Goal: Contribute content: Contribute content

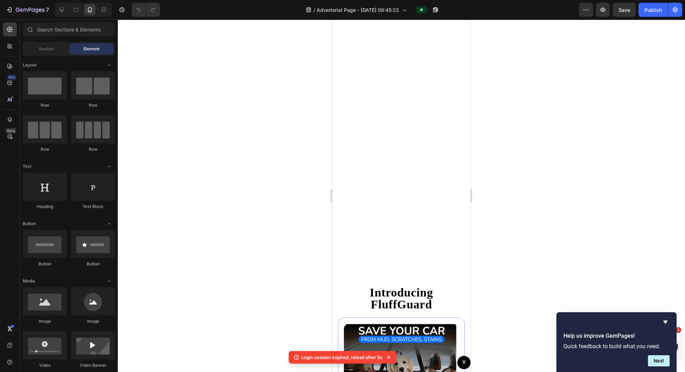
scroll to position [1630, 0]
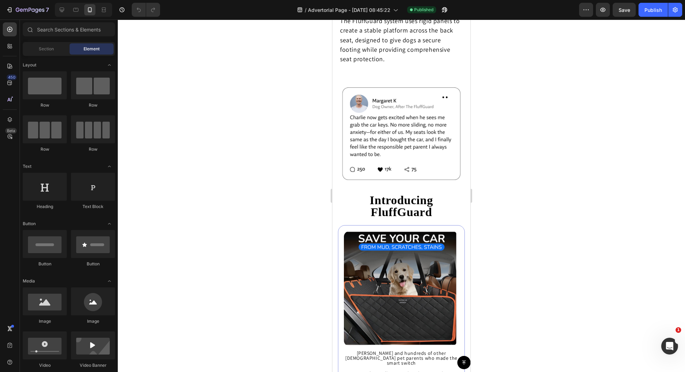
scroll to position [1471, 0]
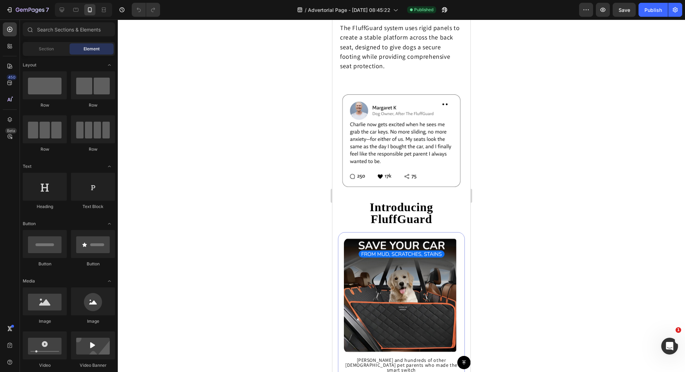
click at [416, 70] on span "The FluffGuard system uses rigid panels to create a stable platform across the …" at bounding box center [399, 47] width 119 height 46
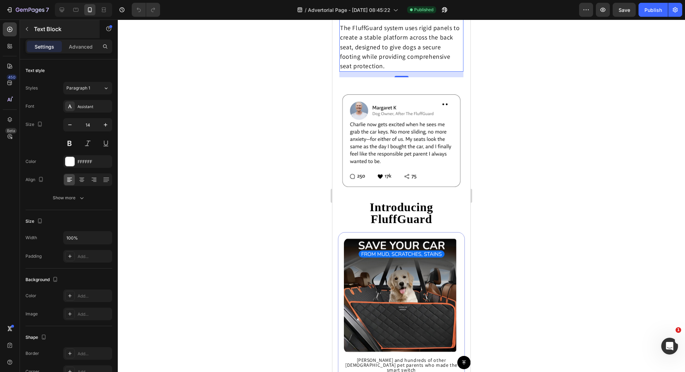
click at [68, 32] on p "Text Block" at bounding box center [63, 29] width 59 height 8
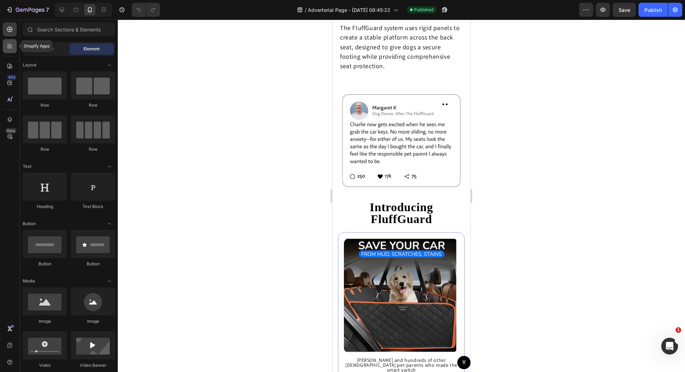
click at [7, 49] on icon at bounding box center [9, 46] width 7 height 7
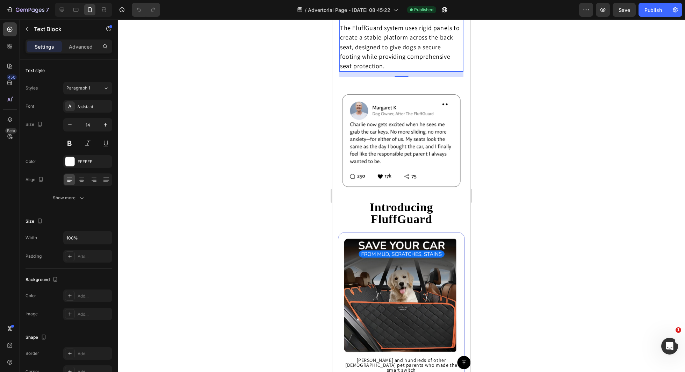
click at [71, 41] on div "Advanced" at bounding box center [80, 46] width 35 height 11
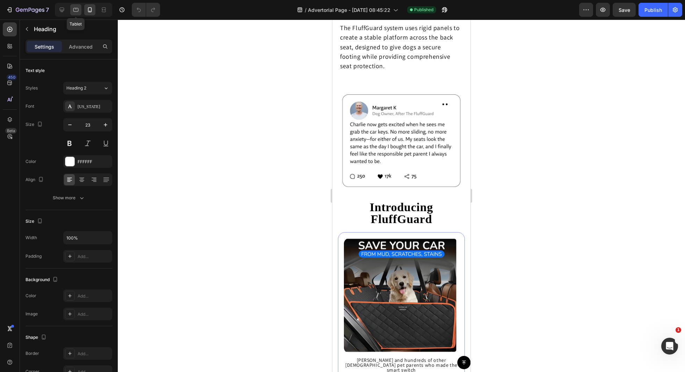
click at [74, 11] on icon at bounding box center [75, 10] width 5 height 4
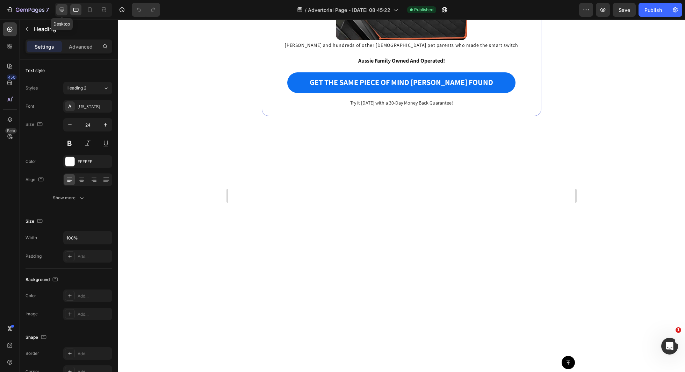
click at [62, 10] on icon at bounding box center [62, 10] width 5 height 5
type input "30"
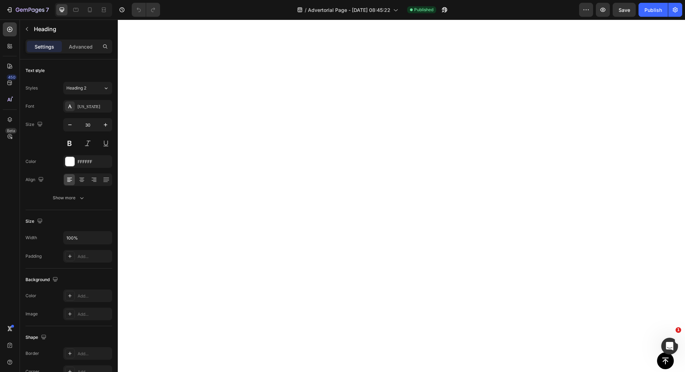
scroll to position [1926, 0]
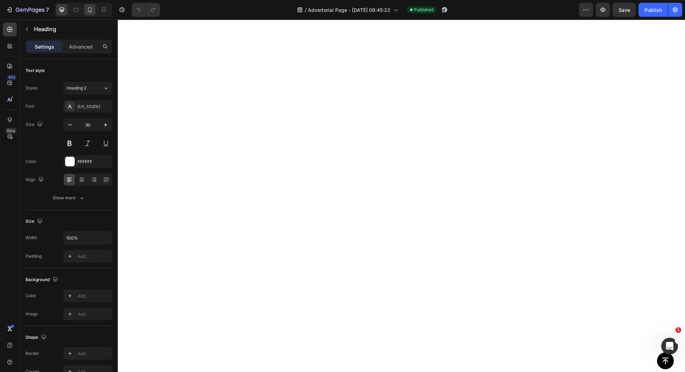
click at [90, 12] on icon at bounding box center [89, 9] width 7 height 7
type input "23"
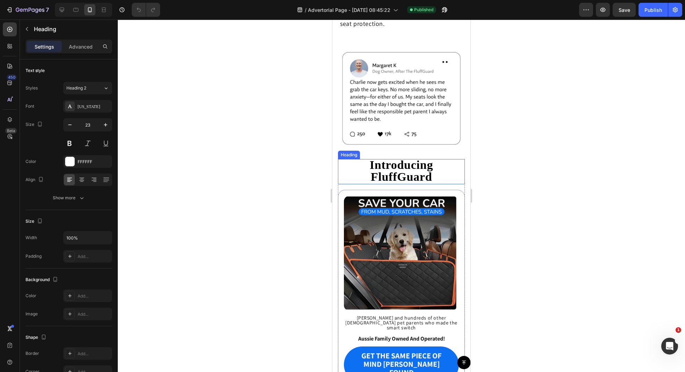
scroll to position [1513, 0]
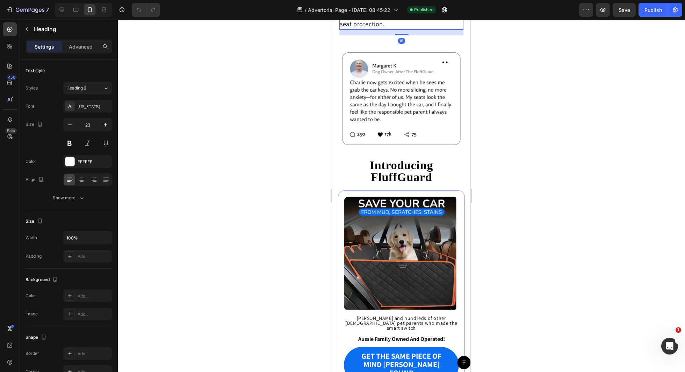
click at [389, 28] on span "The FluffGuard system uses rigid panels to create a stable platform across the …" at bounding box center [399, 5] width 119 height 46
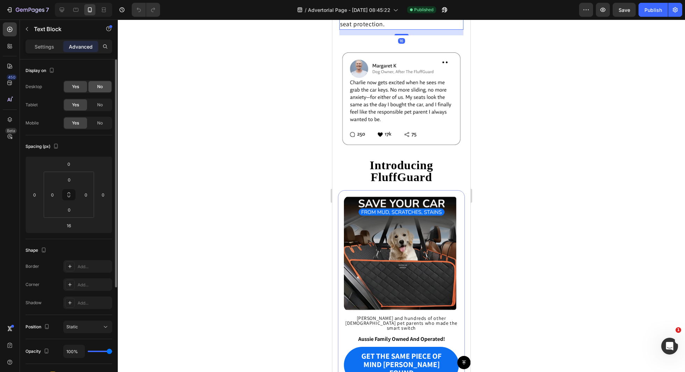
click at [96, 88] on div "No" at bounding box center [99, 86] width 23 height 11
click at [77, 87] on span "Yes" at bounding box center [75, 87] width 7 height 6
click at [63, 10] on icon at bounding box center [61, 9] width 7 height 7
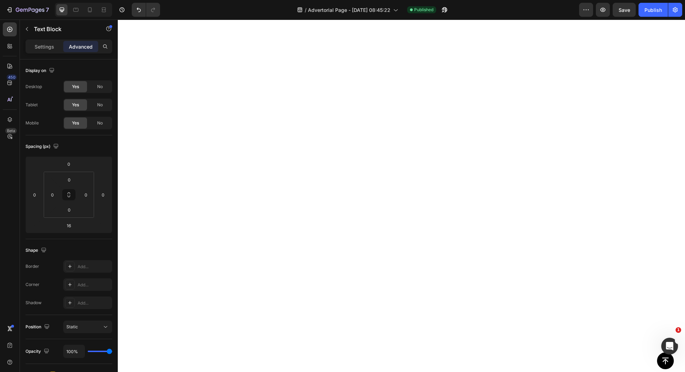
scroll to position [1802, 0]
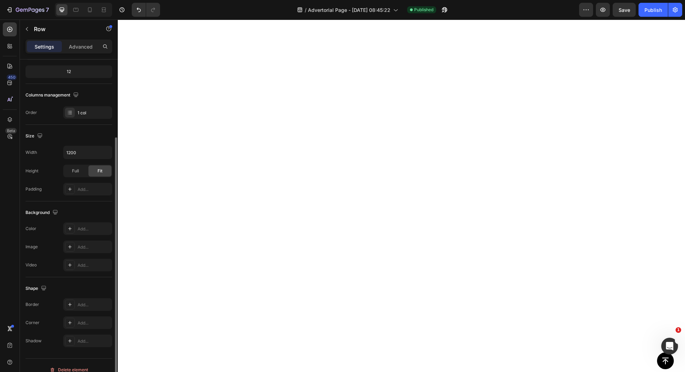
scroll to position [93, 0]
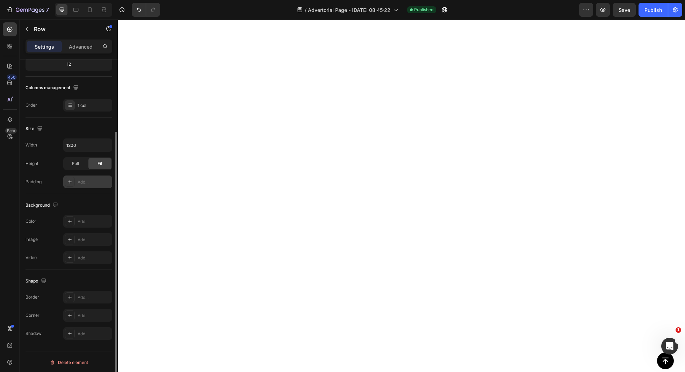
click at [69, 181] on icon at bounding box center [70, 182] width 6 height 6
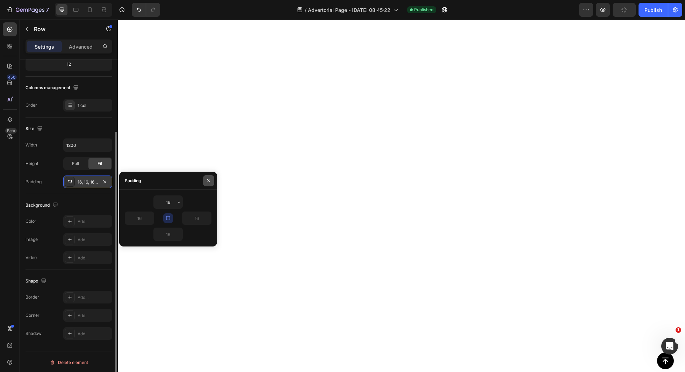
click at [207, 181] on icon "button" at bounding box center [209, 181] width 6 height 6
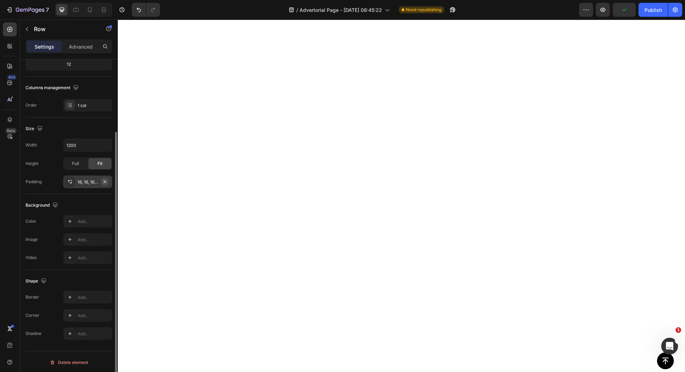
click at [107, 181] on icon "button" at bounding box center [105, 182] width 6 height 6
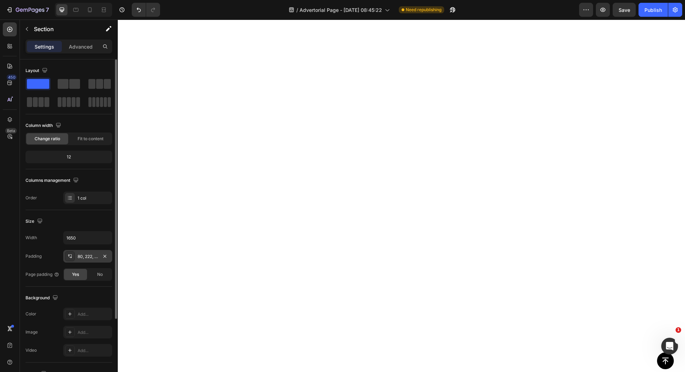
click at [93, 256] on div "80, 222, 80, 222" at bounding box center [88, 256] width 20 height 6
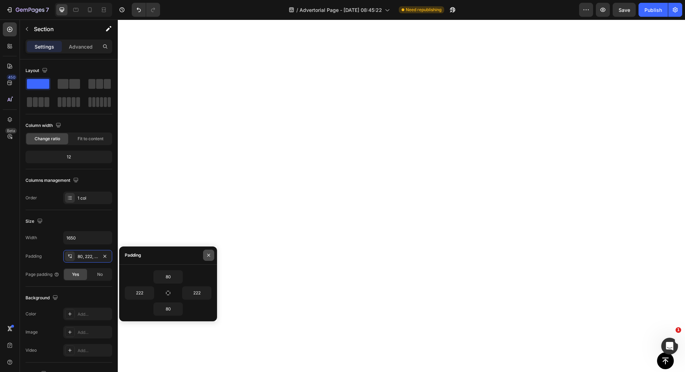
click at [207, 254] on icon "button" at bounding box center [209, 255] width 6 height 6
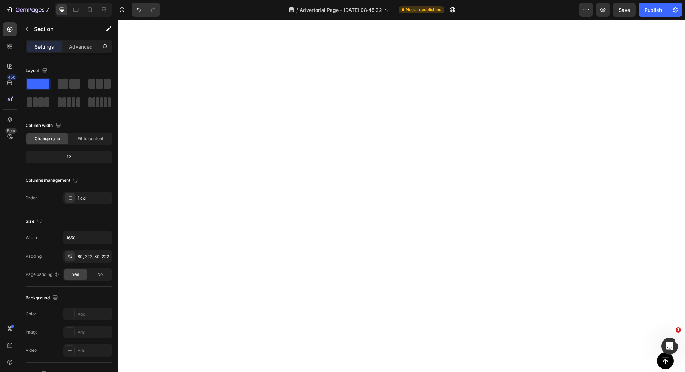
scroll to position [1868, 0]
click at [84, 10] on div at bounding box center [89, 9] width 11 height 11
type input "100%"
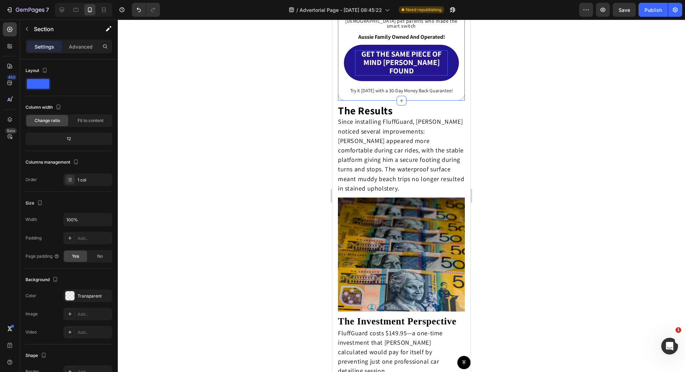
scroll to position [1821, 0]
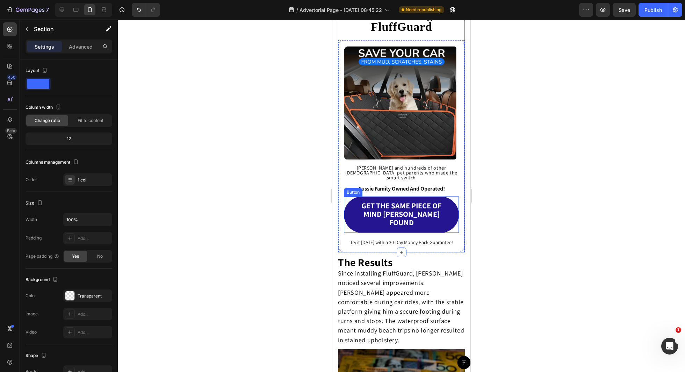
click at [456, 196] on link "GET THE SAME PIECE OF MIND [PERSON_NAME] FOUND" at bounding box center [401, 214] width 115 height 36
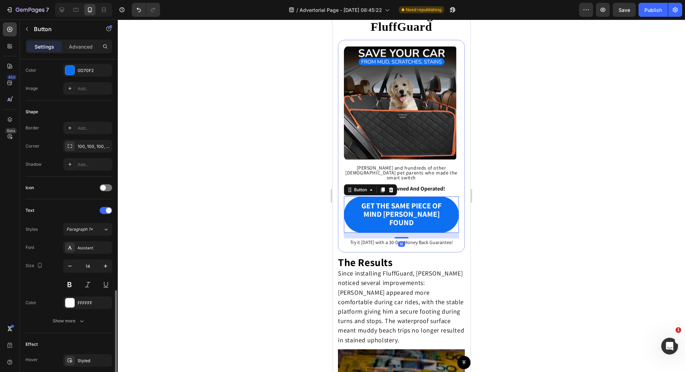
scroll to position [222, 0]
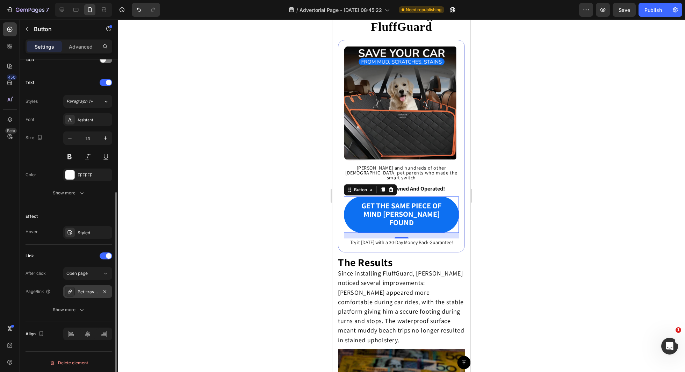
click at [99, 290] on div "Pet-travel-bed-car-seat-pad" at bounding box center [87, 291] width 49 height 13
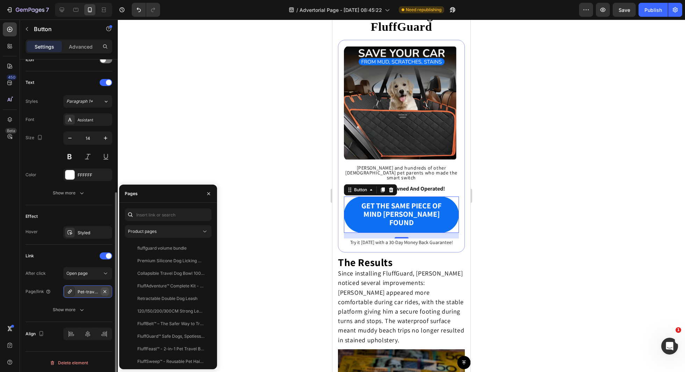
click at [106, 289] on icon "button" at bounding box center [105, 292] width 6 height 6
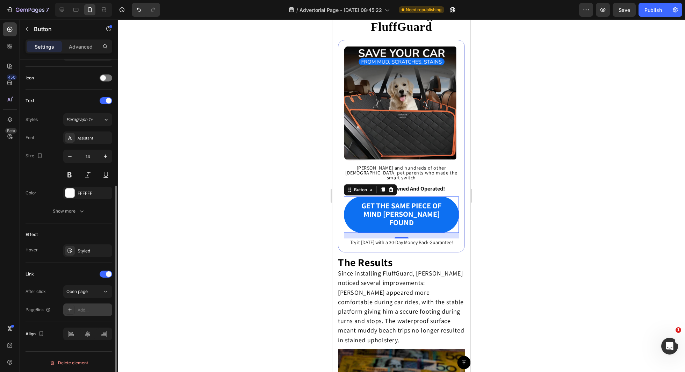
click at [91, 307] on div "Add..." at bounding box center [94, 310] width 33 height 6
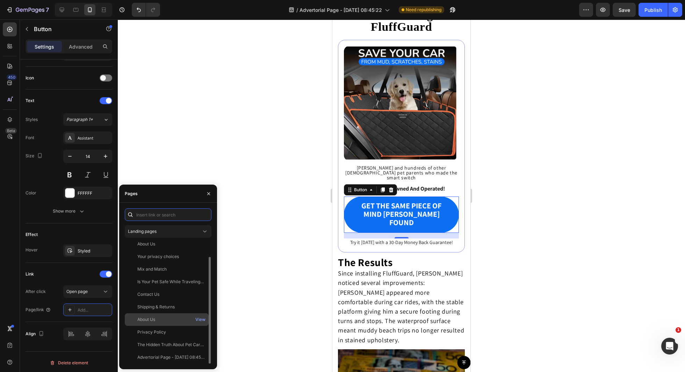
scroll to position [0, 0]
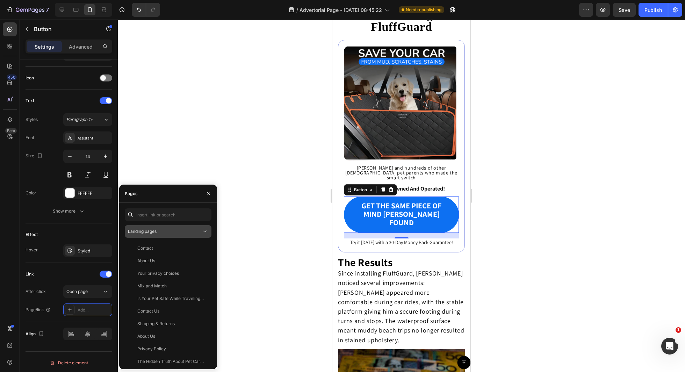
click at [190, 231] on div "Landing pages" at bounding box center [164, 231] width 73 height 6
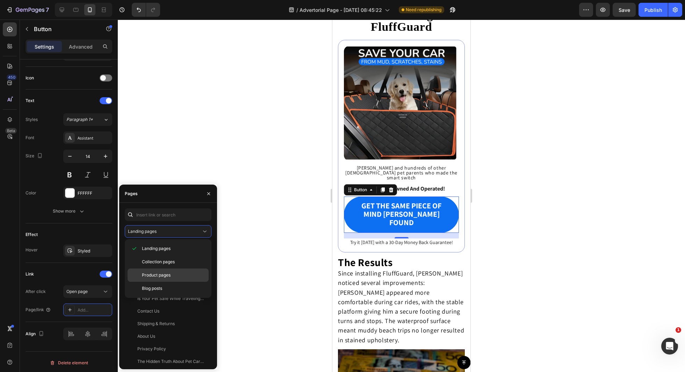
click at [164, 278] on div "Product pages" at bounding box center [168, 274] width 81 height 13
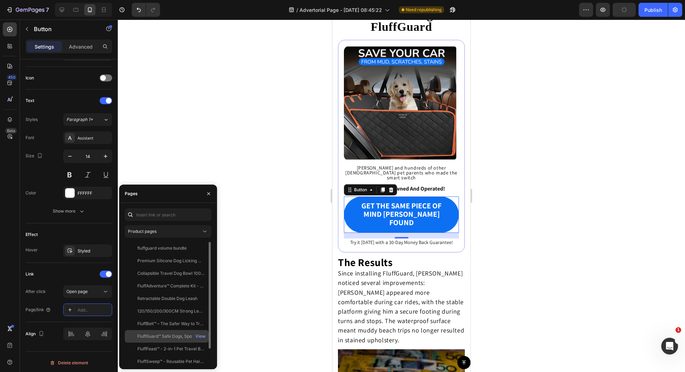
click at [174, 337] on div "FluffGuard™ Safe Dogs, Spotless Cars" at bounding box center [170, 336] width 67 height 6
click at [201, 334] on div "View" at bounding box center [200, 336] width 10 height 6
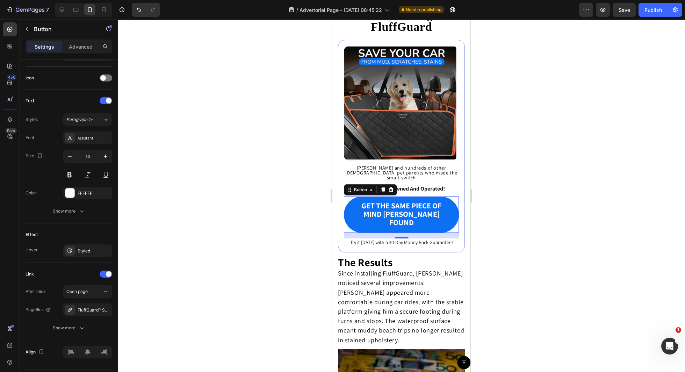
click at [656, 18] on div "7 / Advertorial Page - Sep 13, 08:45:22 Need republishing Preview Save Publish" at bounding box center [342, 10] width 685 height 20
click at [650, 16] on button "Publish" at bounding box center [652, 10] width 29 height 14
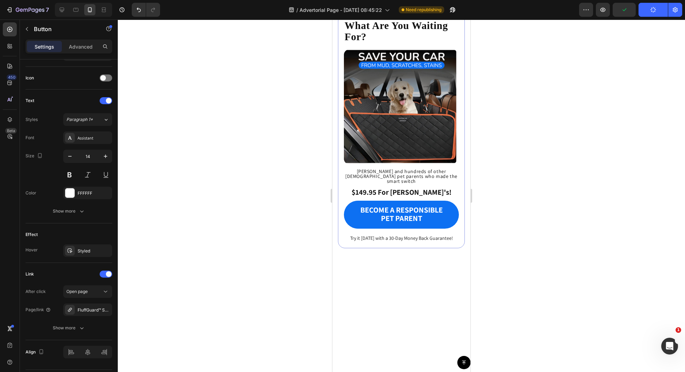
scroll to position [2586, 0]
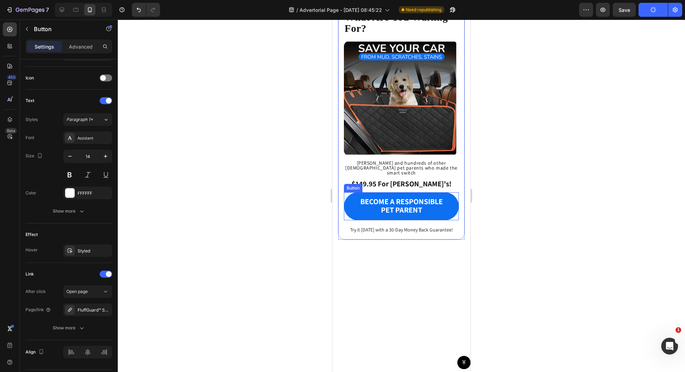
click at [457, 192] on div "BECOME A RESPONSIBLE PET PARENT Button" at bounding box center [401, 206] width 115 height 28
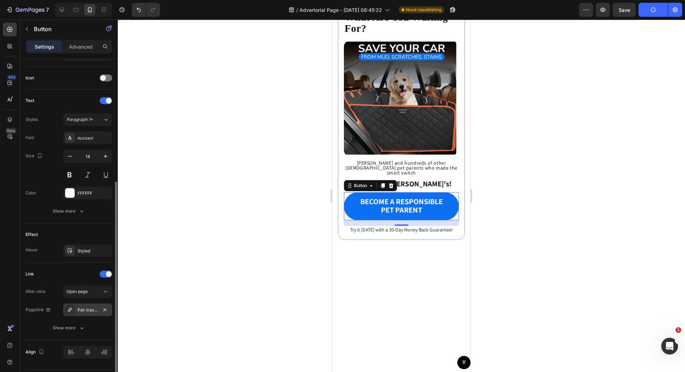
click at [110, 307] on div "Pet-travel-bed-car-seat-pad" at bounding box center [87, 309] width 49 height 13
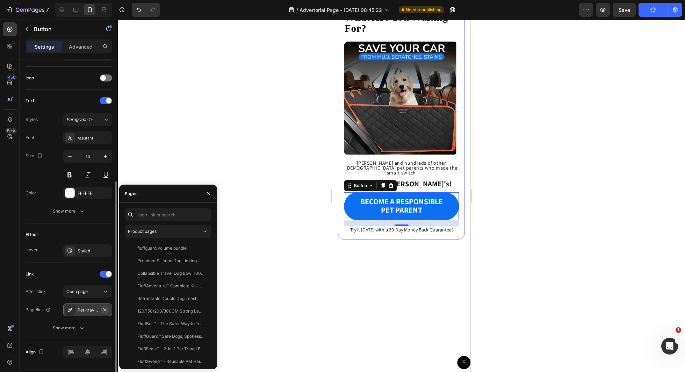
click at [104, 307] on icon "button" at bounding box center [105, 310] width 6 height 6
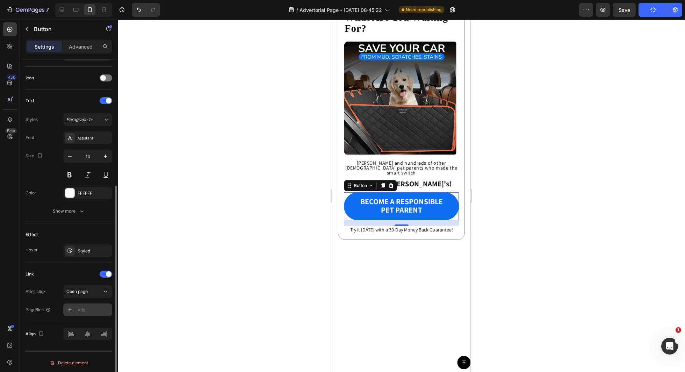
click at [93, 308] on div "Add..." at bounding box center [94, 310] width 33 height 6
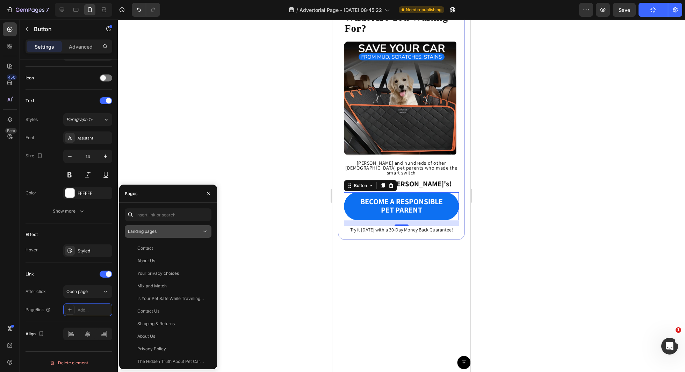
click at [180, 232] on div "Landing pages" at bounding box center [164, 231] width 73 height 6
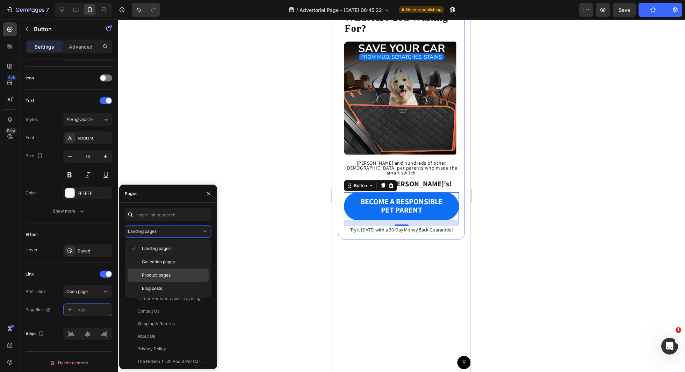
click at [153, 275] on span "Product pages" at bounding box center [156, 275] width 29 height 6
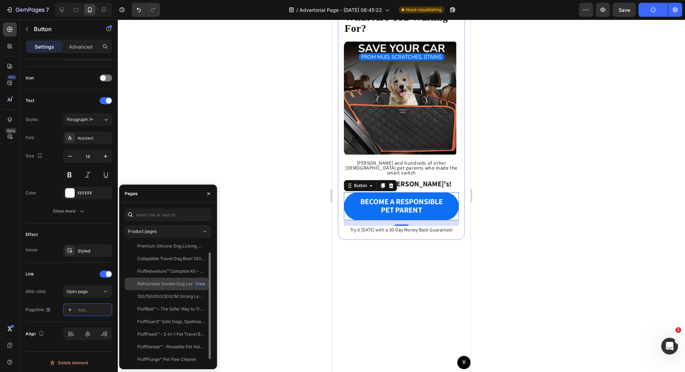
scroll to position [17, 0]
click at [185, 317] on div "FluffGuard™ Safe Dogs, Spotless Cars" at bounding box center [170, 319] width 67 height 6
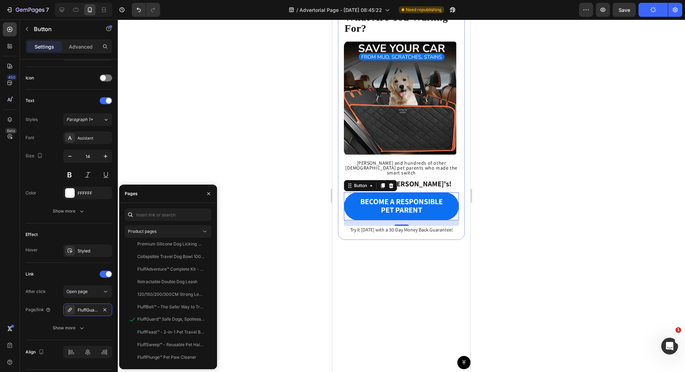
click at [537, 89] on div at bounding box center [401, 196] width 567 height 352
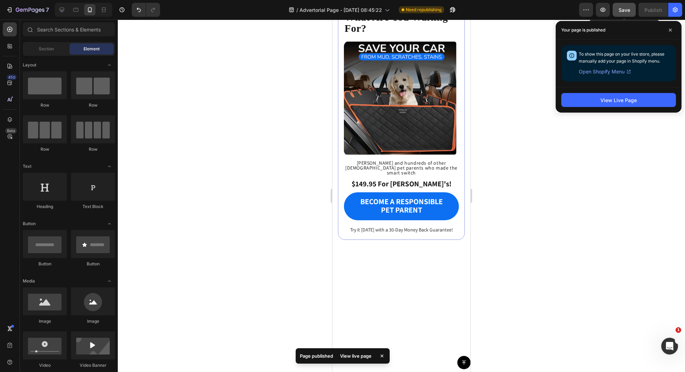
click at [629, 9] on span "Save" at bounding box center [624, 10] width 12 height 6
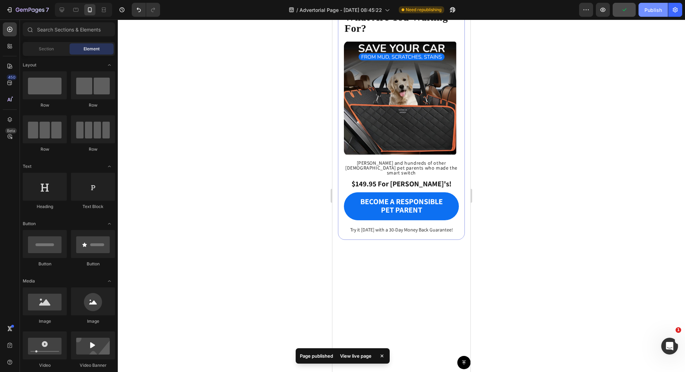
click at [648, 14] on button "Publish" at bounding box center [652, 10] width 29 height 14
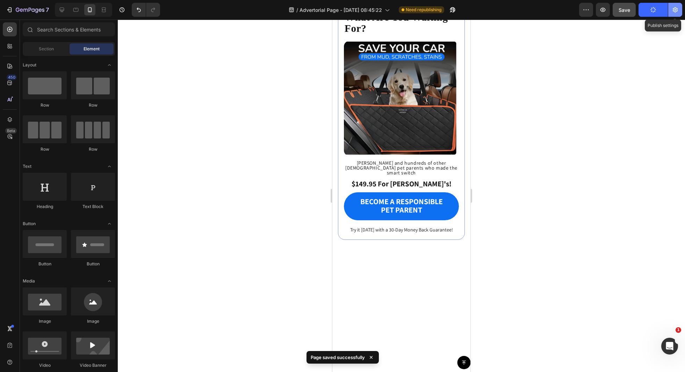
click at [677, 10] on icon "button" at bounding box center [675, 9] width 7 height 7
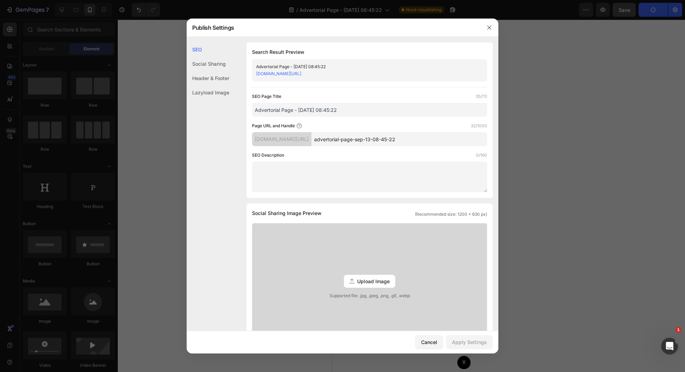
click at [442, 138] on input "advertorial-page-sep-13-08-45-22" at bounding box center [399, 139] width 176 height 14
click at [441, 139] on input "advertorial-page-sep-13-08-45-22" at bounding box center [399, 139] width 176 height 14
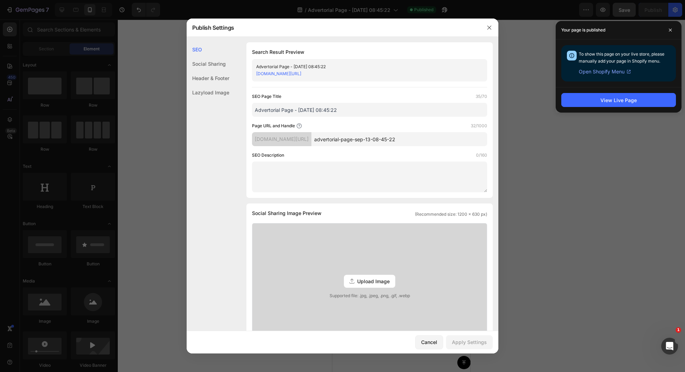
click at [362, 114] on input "Advertorial Page - [DATE] 08:45:22" at bounding box center [369, 110] width 235 height 14
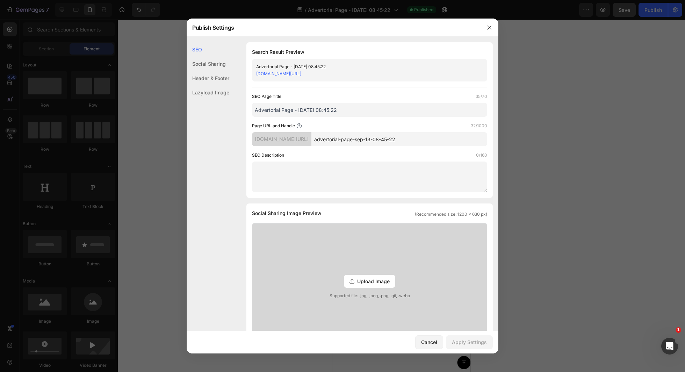
click at [362, 114] on input "Advertorial Page - [DATE] 08:45:22" at bounding box center [369, 110] width 235 height 14
paste input "Dog Car Safety Australia: Hidden Risks Pet Owners Miss"
type input "Dog Car Safety Australia: Hidden Risks Pet Owners Miss"
click at [433, 125] on div "Page URL and Handle 32/1000" at bounding box center [369, 125] width 235 height 7
click at [398, 142] on input "advertorial-page-sep-13-08-45-22" at bounding box center [399, 139] width 176 height 14
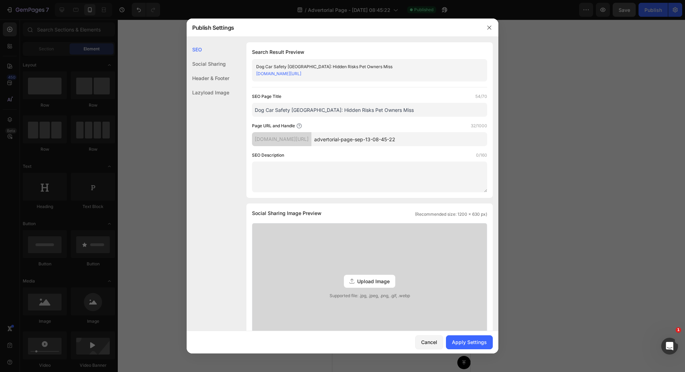
click at [398, 142] on input "advertorial-page-sep-13-08-45-22" at bounding box center [399, 139] width 176 height 14
paste input "/dog-car-safety-australia-hidden-risks-pet-owners"
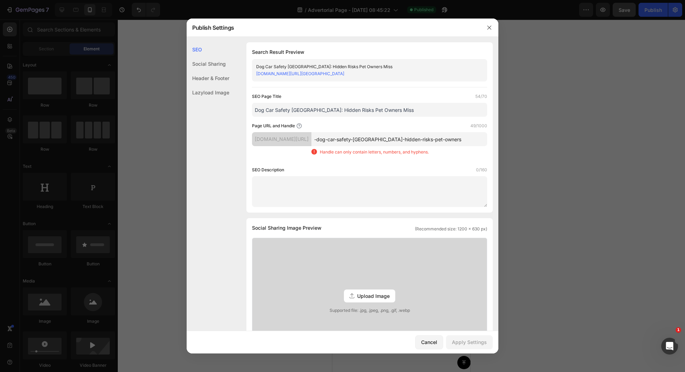
click at [382, 168] on div "SEO Description 0/160" at bounding box center [369, 169] width 235 height 7
click at [356, 140] on input "-dog-car-safety-australia-hidden-risks-pet-owners" at bounding box center [399, 139] width 176 height 14
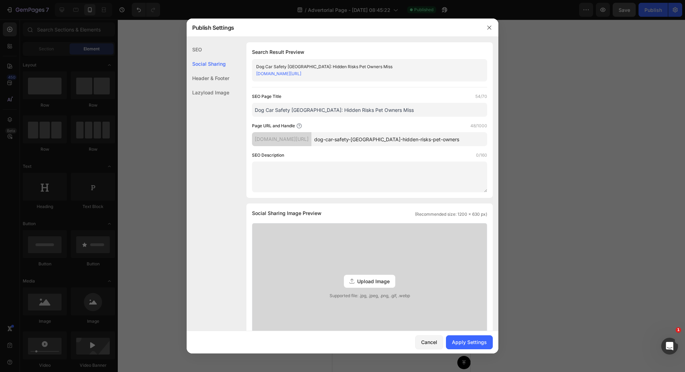
type input "dog-car-safety-australia-hidden-risks-pet-owners"
click at [423, 151] on div "SEO Page Title 54/70 Dog Car Safety Australia: Hidden Risks Pet Owners Miss Pag…" at bounding box center [369, 142] width 235 height 99
click at [361, 172] on textarea at bounding box center [369, 176] width 235 height 31
click at [380, 187] on textarea at bounding box center [369, 176] width 235 height 31
paste textarea "Essential dog car safety guide for Australian pet owners. Learn the hidden trav…"
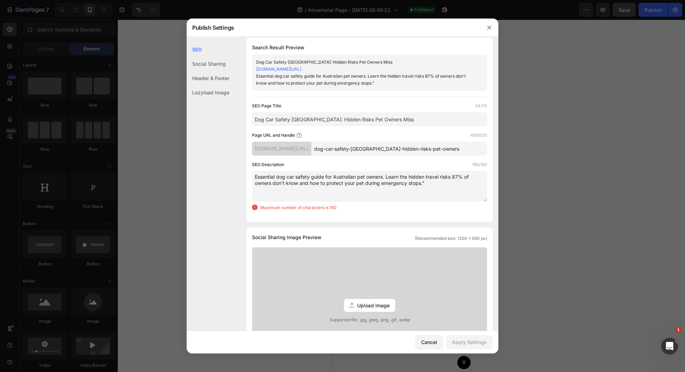
scroll to position [7, 0]
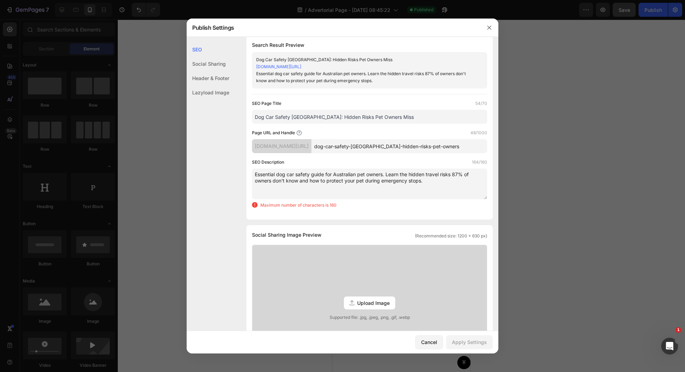
click at [409, 181] on textarea "Essential dog car safety guide for Australian pet owners. Learn the hidden trav…" at bounding box center [369, 183] width 235 height 31
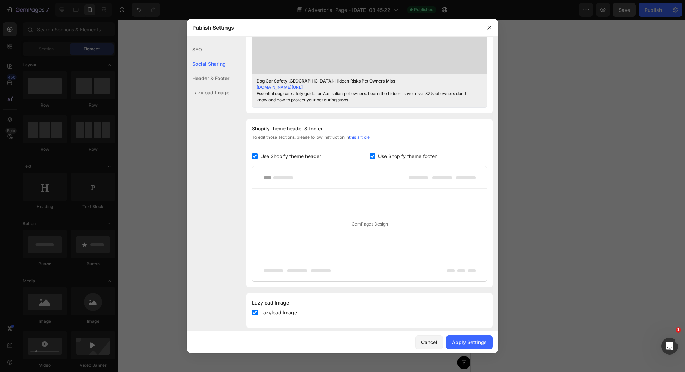
scroll to position [286, 0]
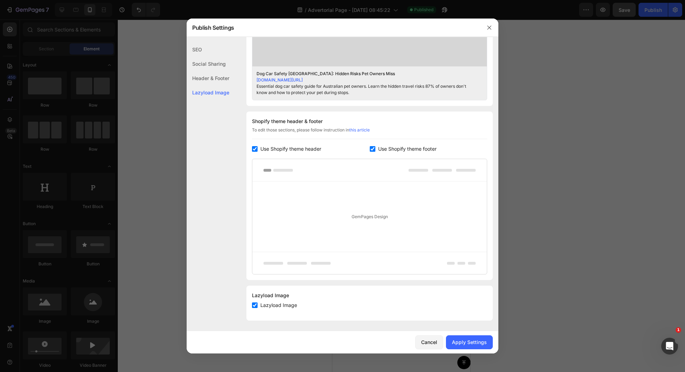
type textarea "Essential dog car safety guide for Australian pet owners. Learn the hidden trav…"
click at [254, 302] on input "checkbox" at bounding box center [255, 305] width 6 height 6
checkbox input "false"
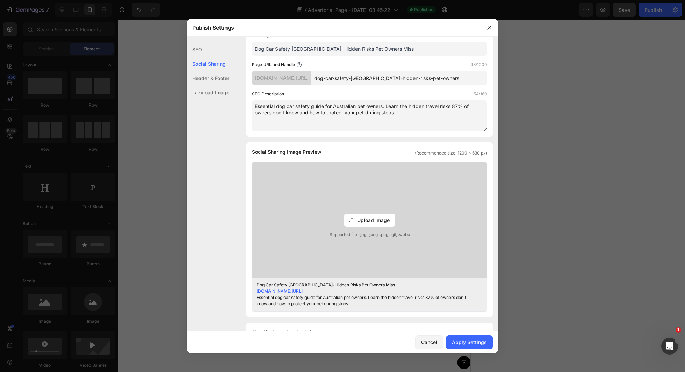
scroll to position [75, 0]
click at [373, 220] on span "Upload Image" at bounding box center [373, 220] width 32 height 7
click at [0, 0] on input "Upload Image Supported file: .jpg, .jpeg, .png, .gif, .webp" at bounding box center [0, 0] width 0 height 0
click at [366, 224] on div "Upload Image" at bounding box center [369, 220] width 51 height 13
click at [0, 0] on input "Upload Image Supported file: .jpg, .jpeg, .png, .gif, .webp" at bounding box center [0, 0] width 0 height 0
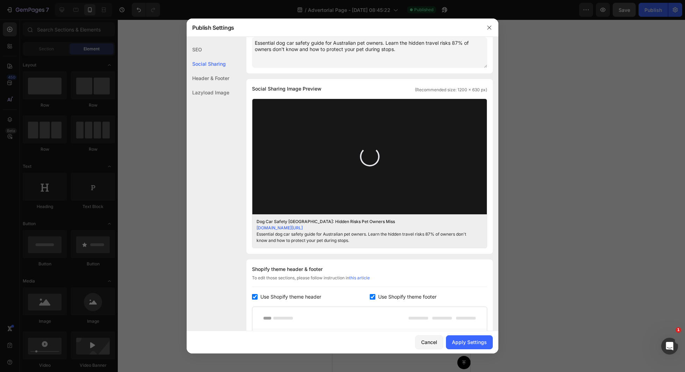
scroll to position [153, 0]
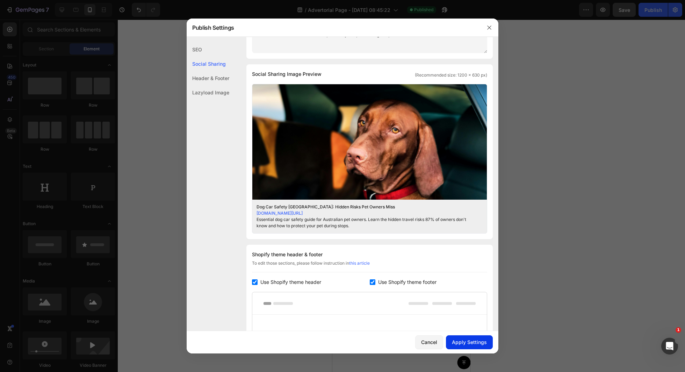
click at [472, 340] on div "Apply Settings" at bounding box center [469, 341] width 35 height 7
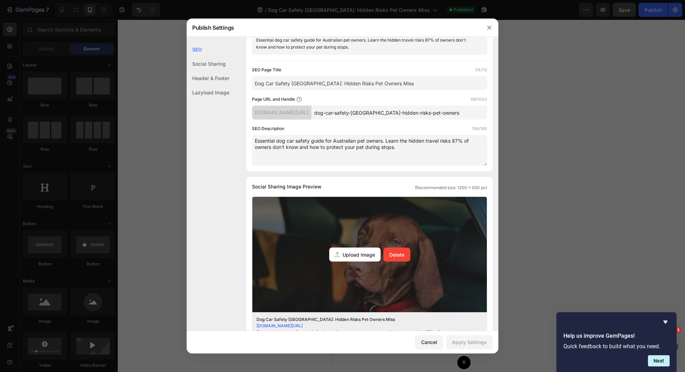
scroll to position [0, 0]
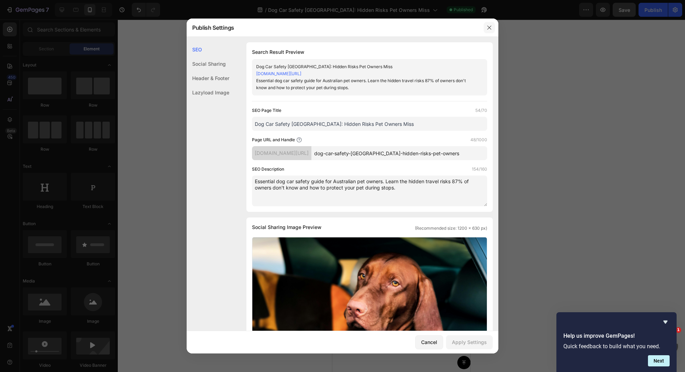
click at [489, 26] on icon "button" at bounding box center [489, 28] width 6 height 6
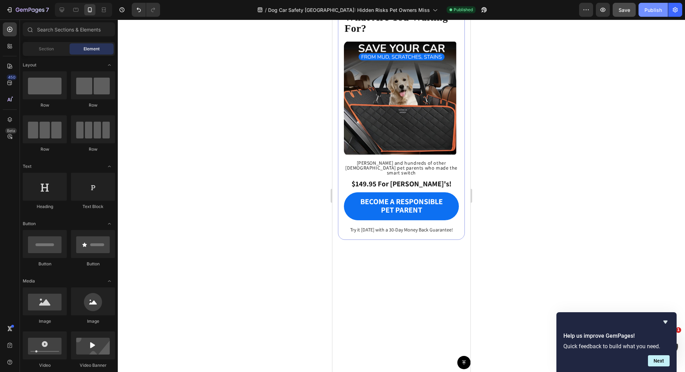
click at [655, 8] on div "Publish" at bounding box center [652, 9] width 17 height 7
